Goal: Check status

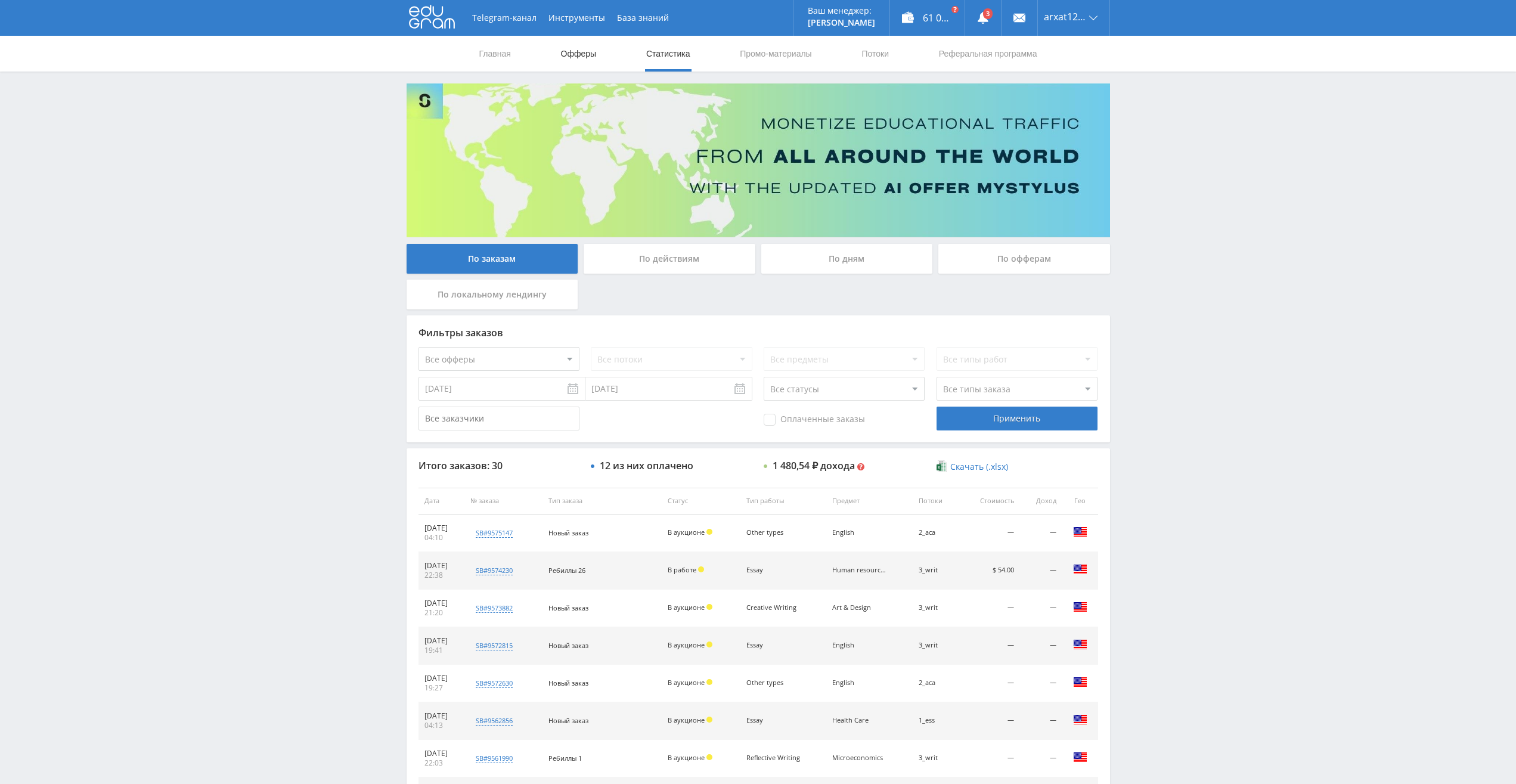
click at [585, 52] on link "Офферы" at bounding box center [579, 53] width 38 height 36
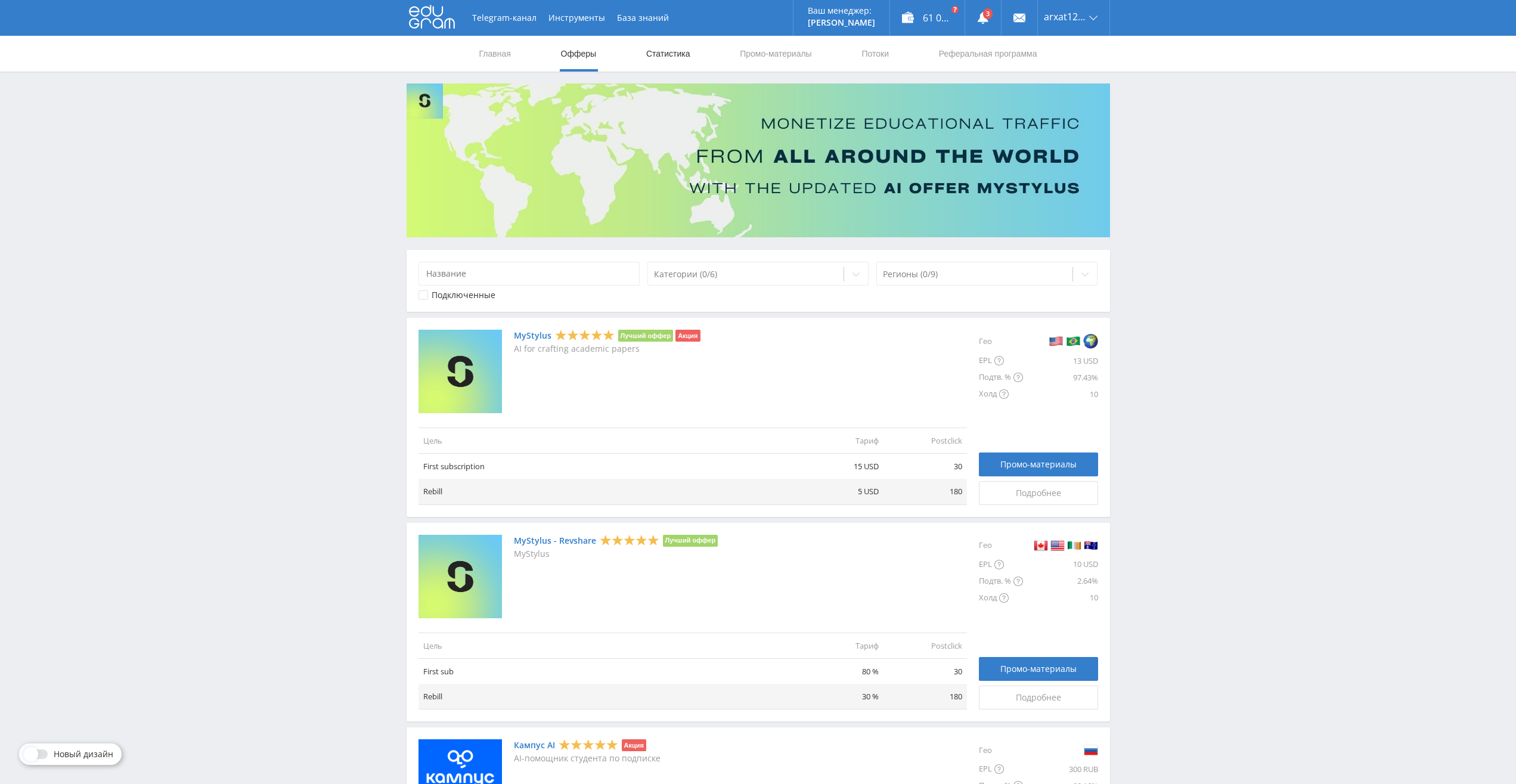
click at [681, 58] on link "Статистика" at bounding box center [669, 53] width 47 height 36
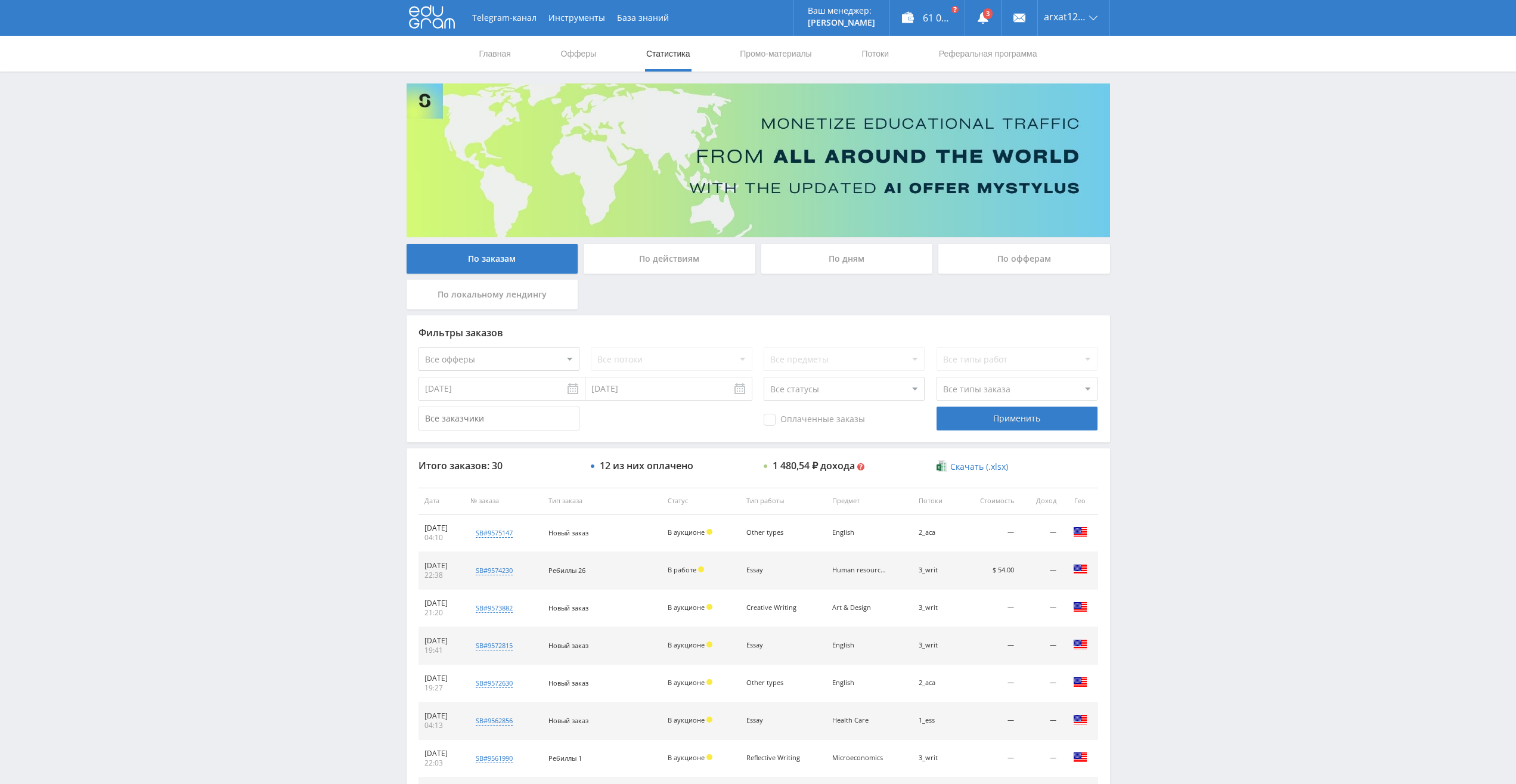
click at [833, 257] on div "По дням" at bounding box center [847, 258] width 172 height 30
click at [0, 0] on input "По дням" at bounding box center [0, 0] width 0 height 0
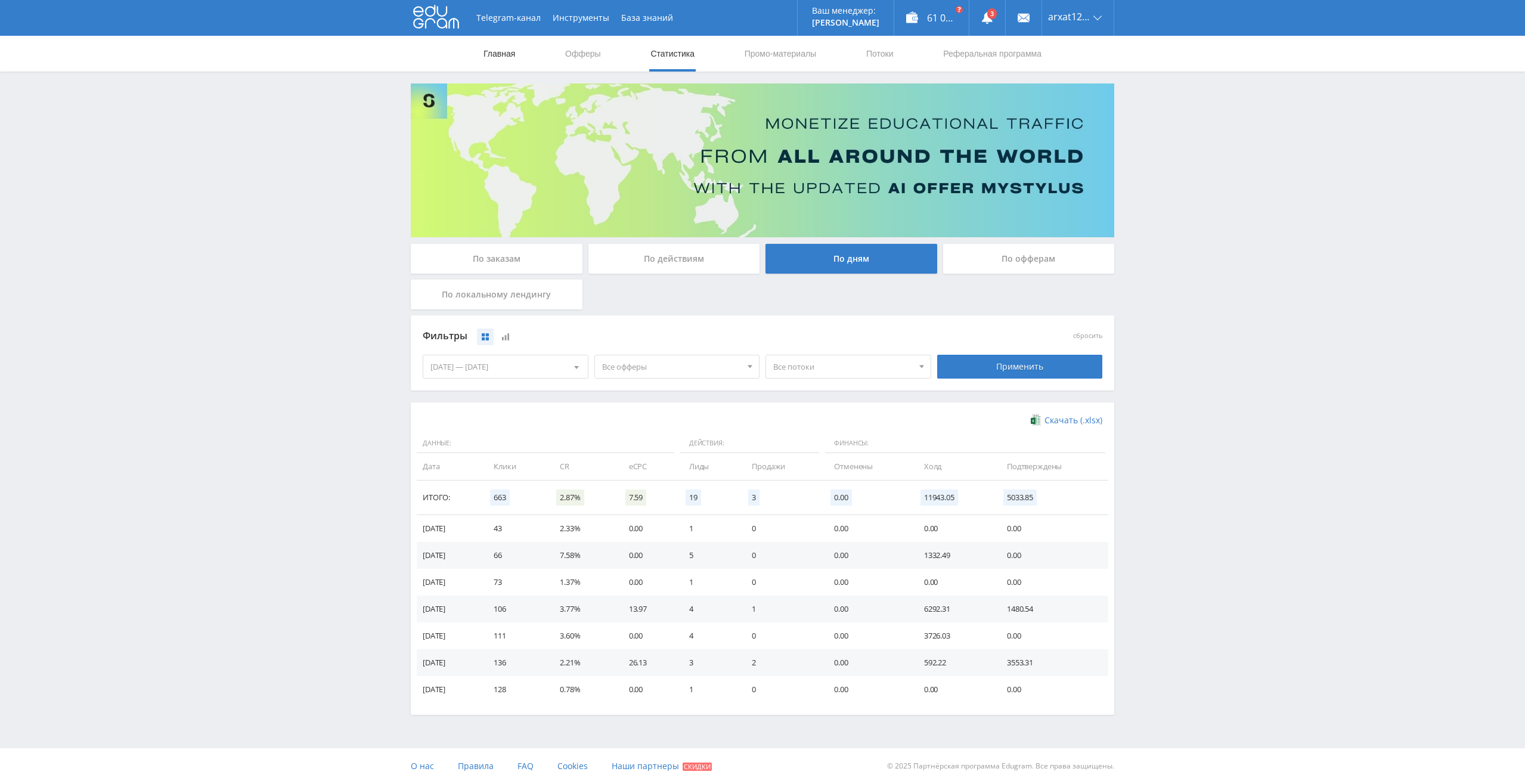
click at [497, 56] on link "Главная" at bounding box center [499, 53] width 34 height 36
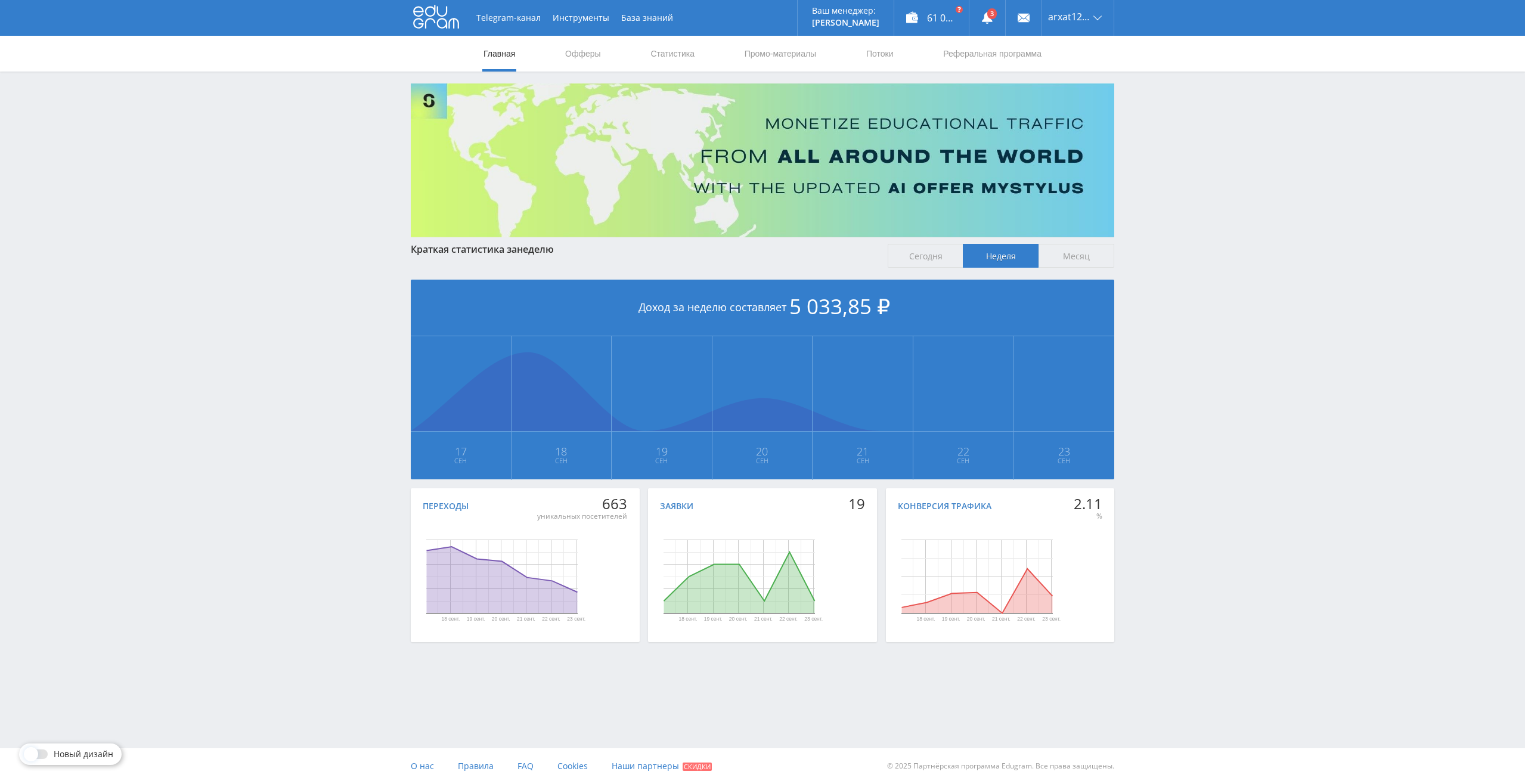
click at [1066, 250] on span "Месяц" at bounding box center [1076, 255] width 76 height 24
click at [0, 0] on input "Месяц" at bounding box center [0, 0] width 0 height 0
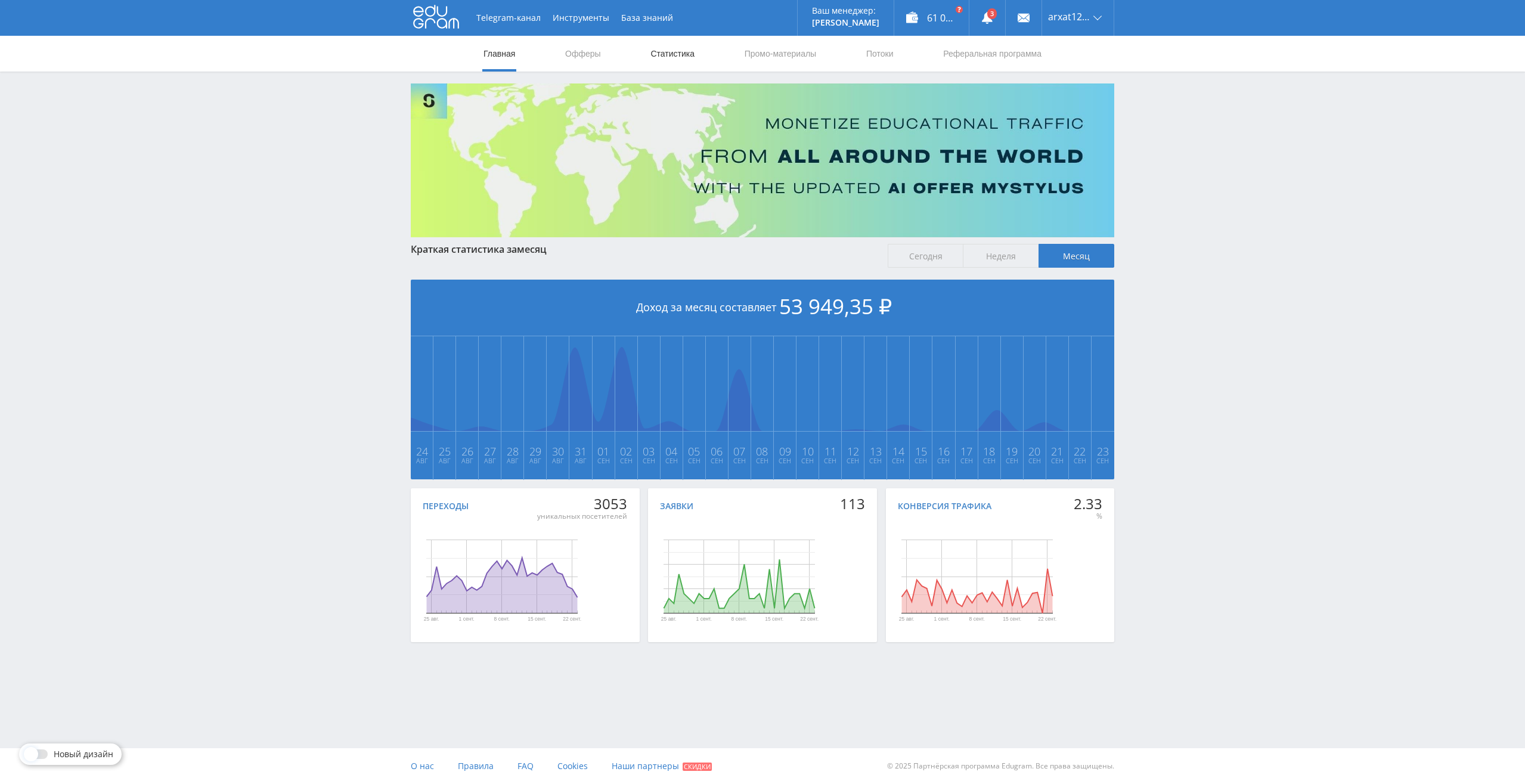
click at [679, 52] on link "Статистика" at bounding box center [672, 53] width 47 height 36
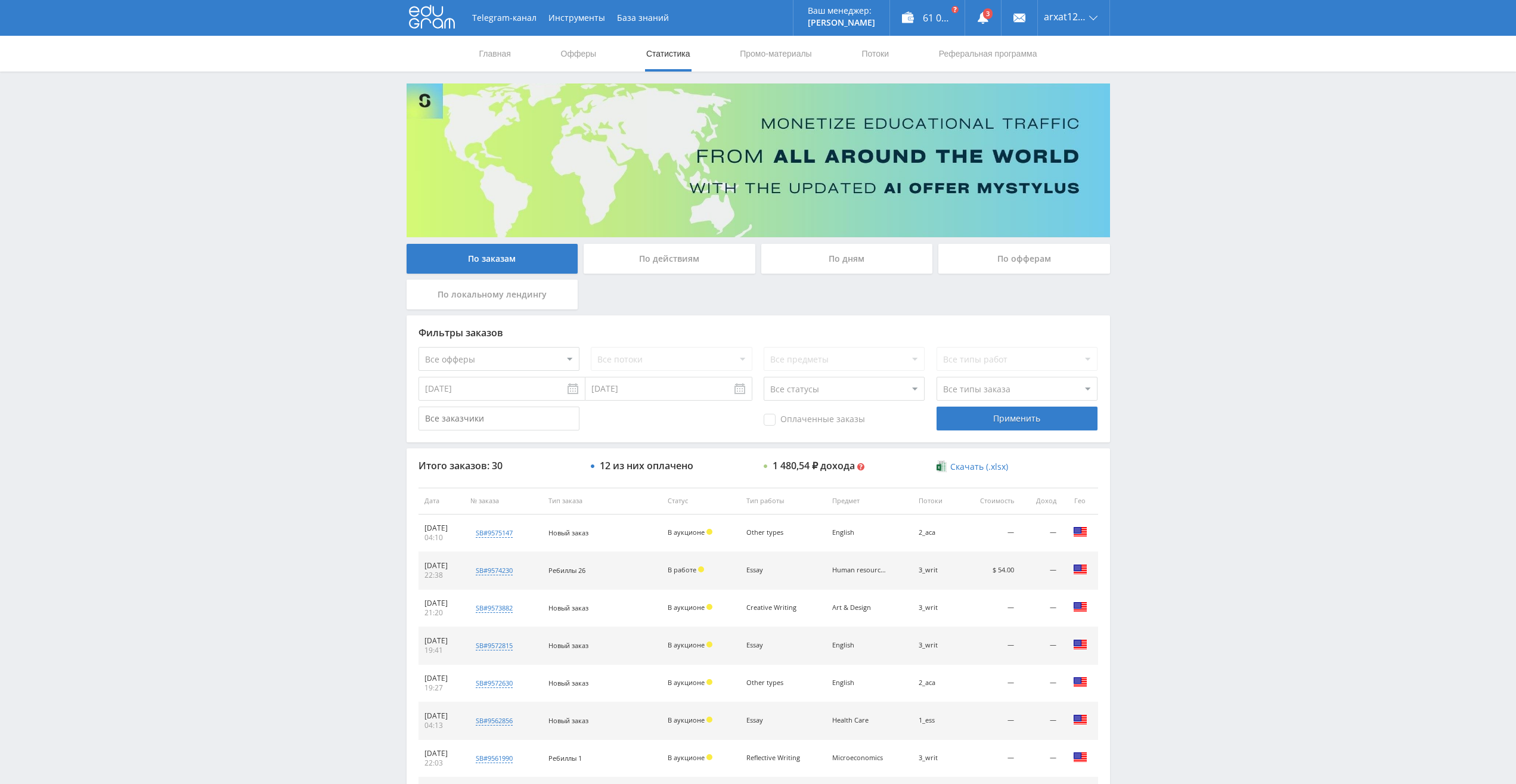
click at [841, 249] on div "По дням" at bounding box center [847, 258] width 172 height 30
click at [0, 0] on input "По дням" at bounding box center [0, 0] width 0 height 0
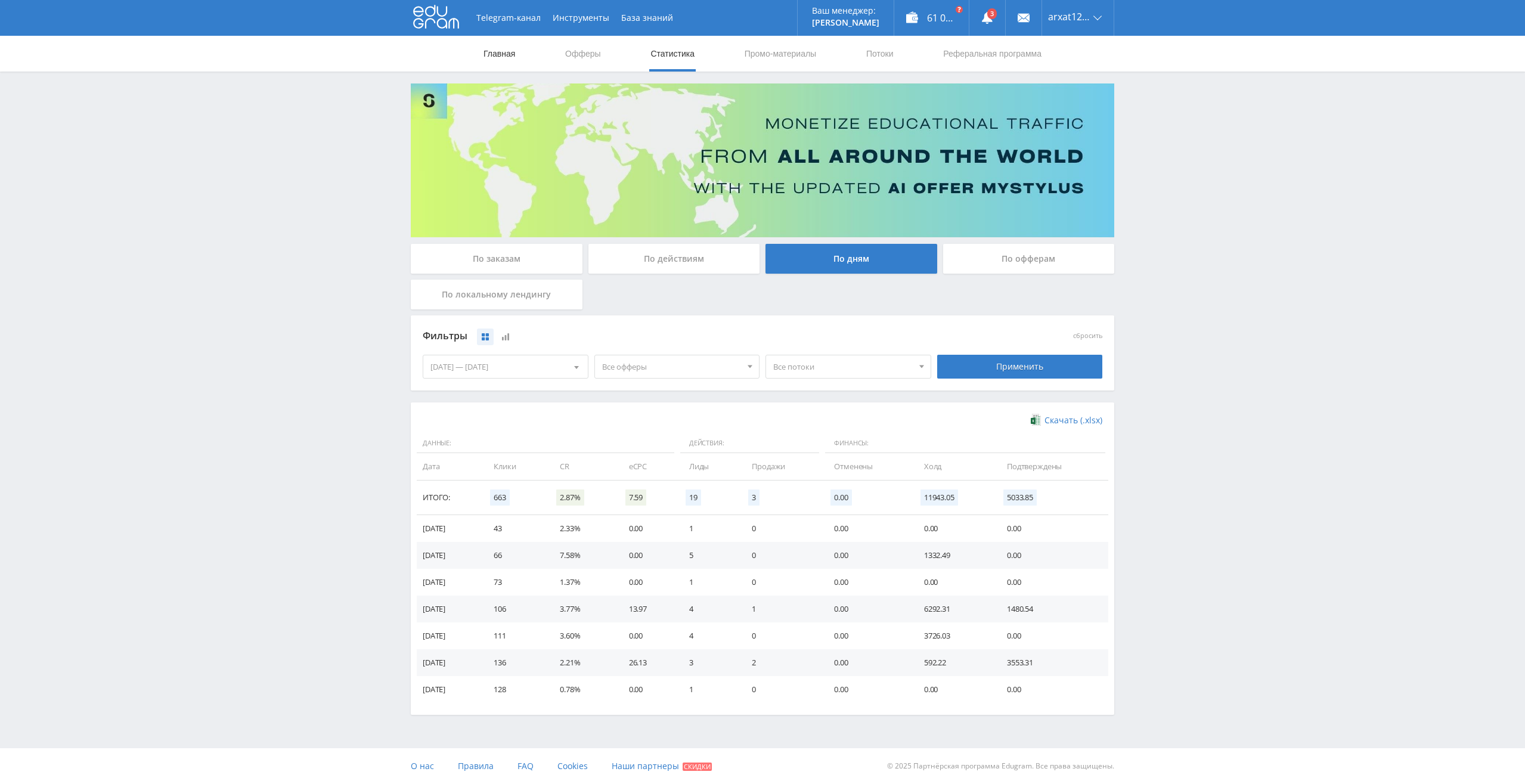
click at [490, 55] on link "Главная" at bounding box center [499, 53] width 34 height 36
